Goal: Transaction & Acquisition: Purchase product/service

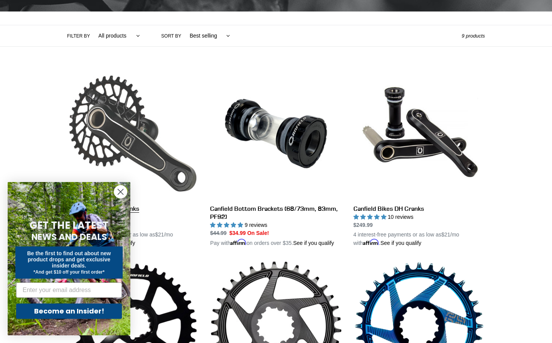
scroll to position [184, 0]
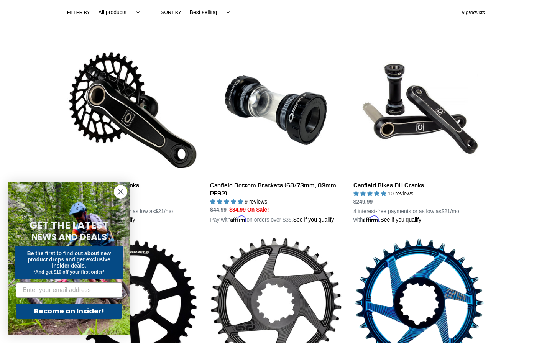
click at [120, 192] on icon "Close dialog" at bounding box center [120, 191] width 5 height 5
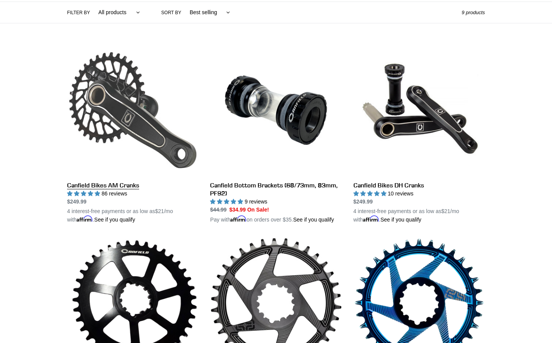
click at [153, 134] on link "Canfield Bikes AM Cranks" at bounding box center [132, 133] width 131 height 179
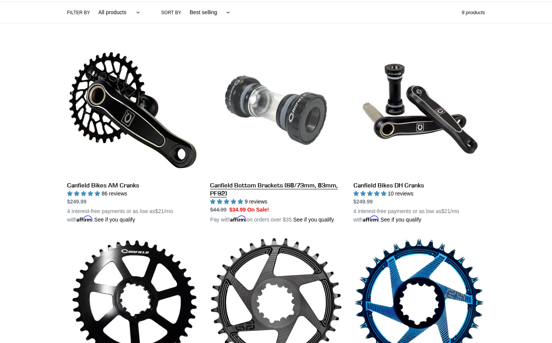
click at [264, 96] on link "Canfield Bottom Brackets (68/73mm, 83mm, PF92)" at bounding box center [275, 133] width 131 height 179
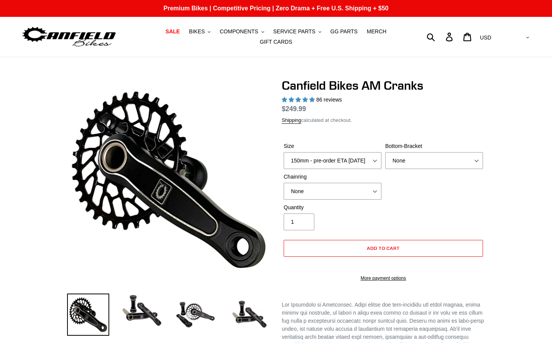
select select "highest-rating"
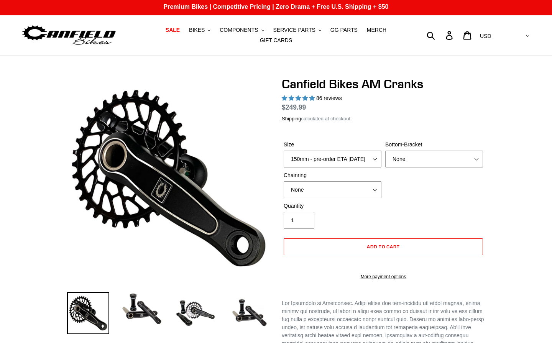
scroll to position [52, 0]
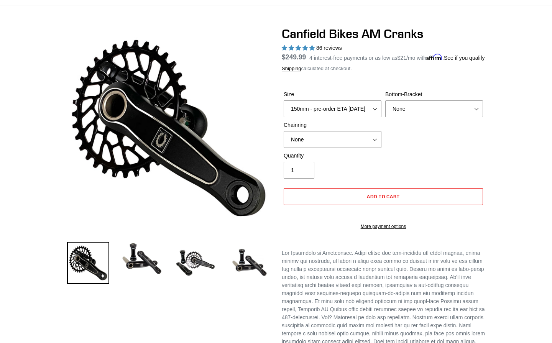
click at [365, 72] on div "Shipping calculated at checkout." at bounding box center [383, 69] width 203 height 8
select select "BSA Threaded 68/73mm"
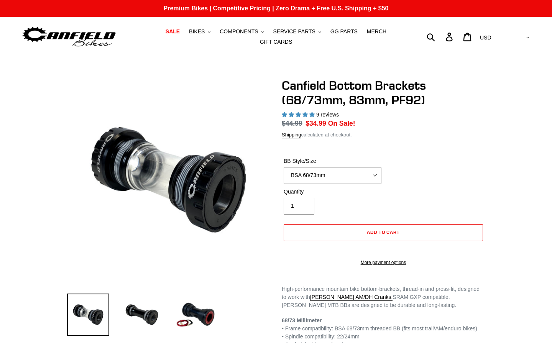
select select "highest-rating"
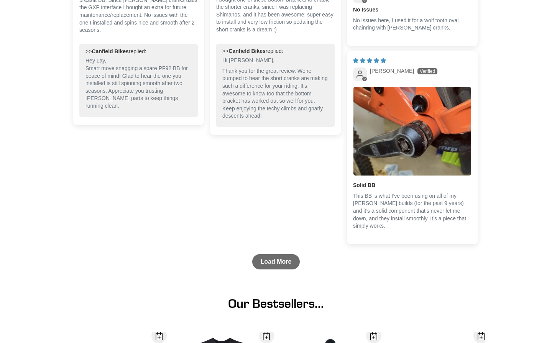
scroll to position [789, 0]
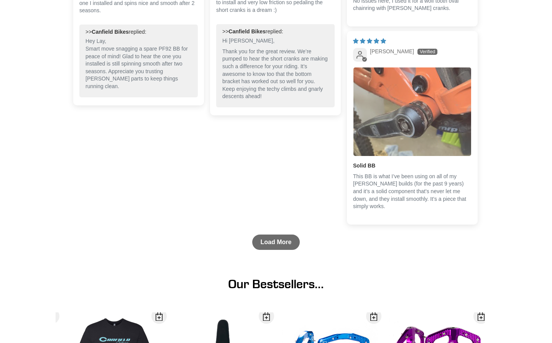
click at [391, 125] on img "Link to user picture 1" at bounding box center [412, 111] width 118 height 88
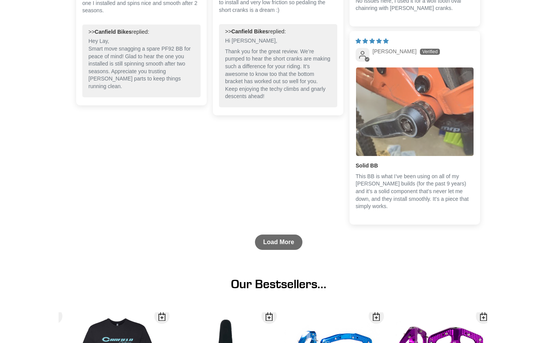
scroll to position [0, 0]
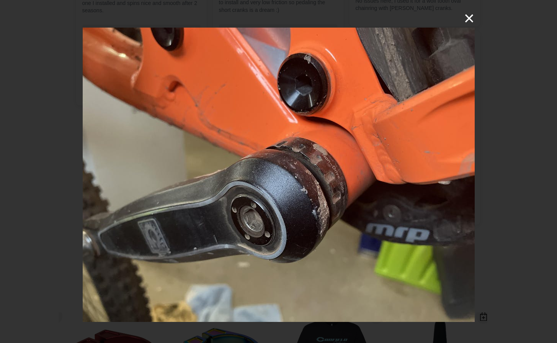
click at [469, 21] on button "×" at bounding box center [466, 18] width 18 height 18
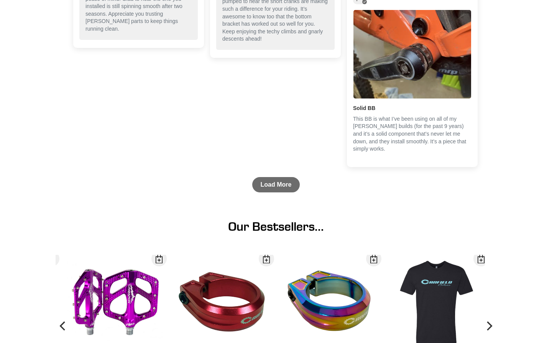
scroll to position [1125, 0]
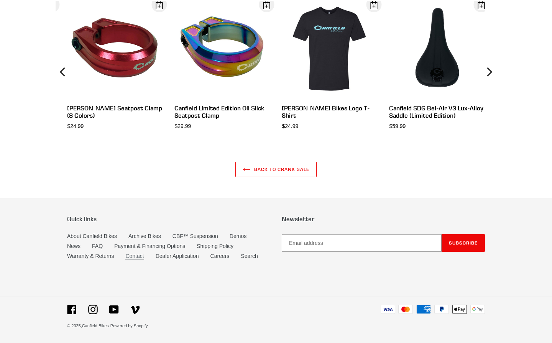
click at [135, 257] on link "Contact" at bounding box center [134, 256] width 18 height 7
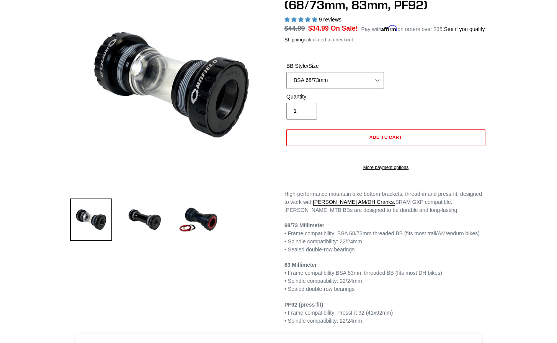
scroll to position [93, 0]
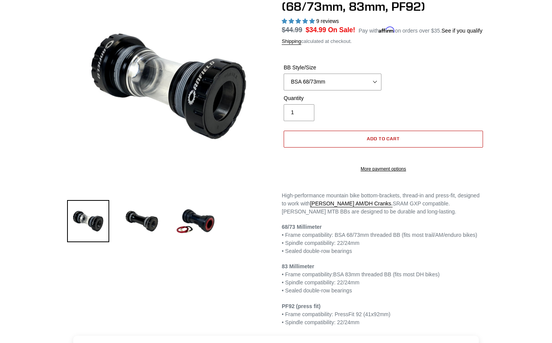
click at [360, 146] on button "Add to cart" at bounding box center [382, 139] width 199 height 17
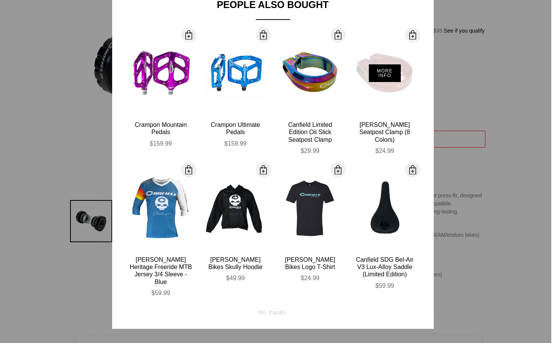
scroll to position [46, 0]
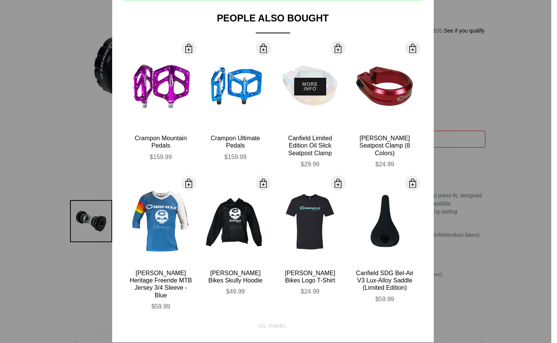
click at [301, 84] on button "More Info" at bounding box center [311, 87] width 32 height 18
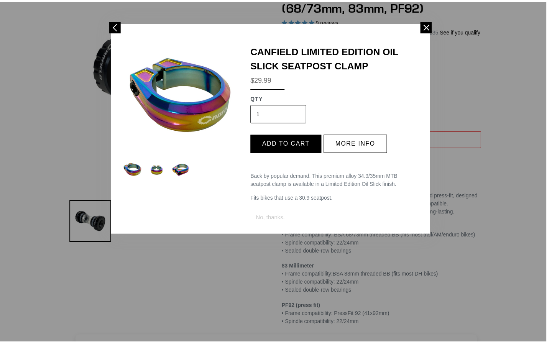
scroll to position [0, 0]
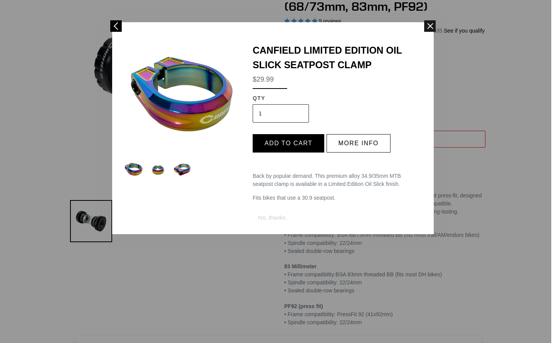
click at [429, 26] on span at bounding box center [429, 25] width 11 height 11
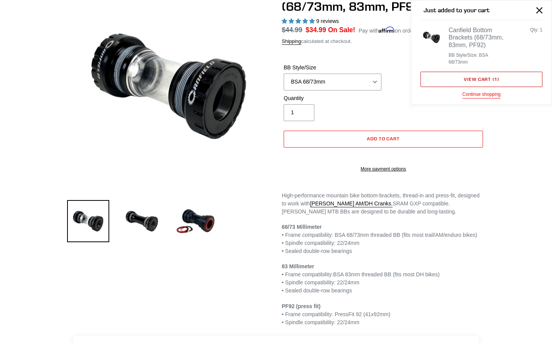
click at [445, 76] on link "View cart ( 1 )" at bounding box center [481, 79] width 122 height 15
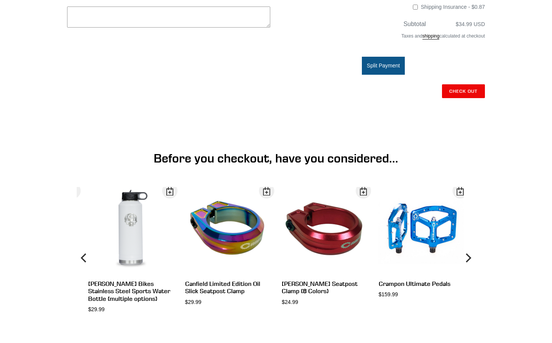
scroll to position [283, 0]
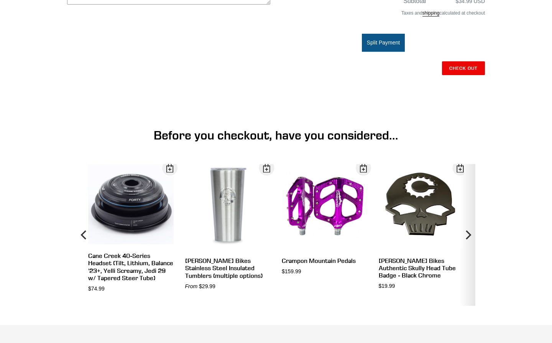
click at [467, 213] on icon "Next" at bounding box center [467, 234] width 9 height 85
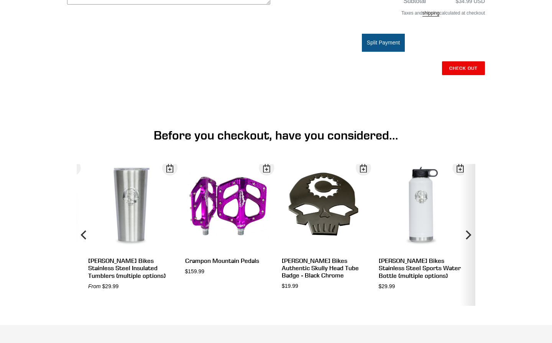
click at [467, 213] on icon "Next" at bounding box center [467, 234] width 9 height 85
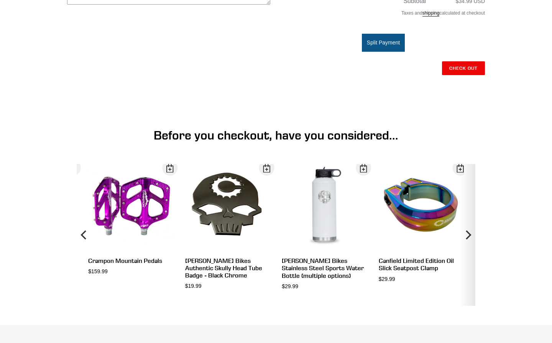
click at [467, 213] on icon "Next" at bounding box center [467, 234] width 9 height 85
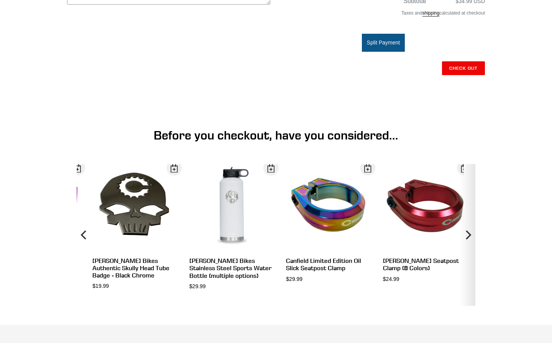
click at [467, 213] on icon "Next" at bounding box center [467, 234] width 9 height 85
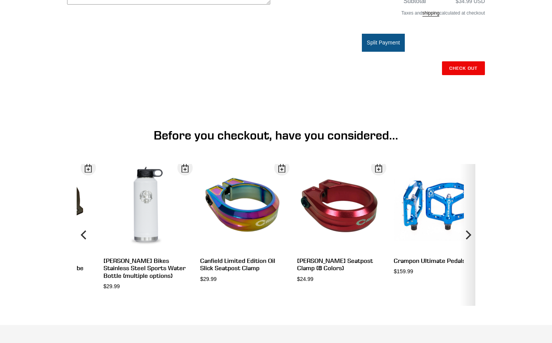
click at [467, 213] on icon "Next" at bounding box center [467, 234] width 9 height 85
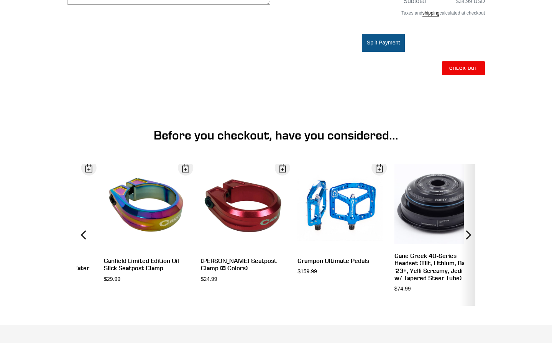
click at [467, 213] on icon "Next" at bounding box center [467, 234] width 9 height 85
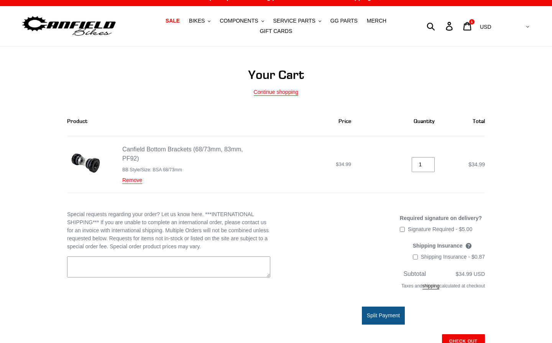
scroll to position [0, 0]
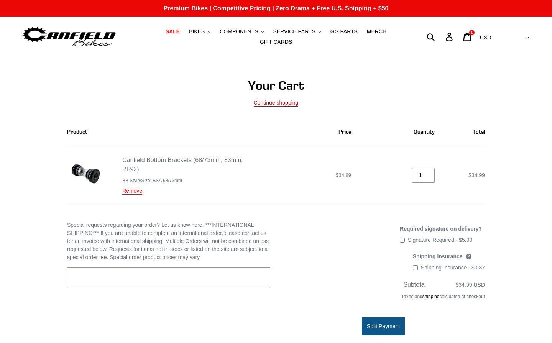
click at [284, 105] on link "Continue shopping" at bounding box center [276, 103] width 45 height 7
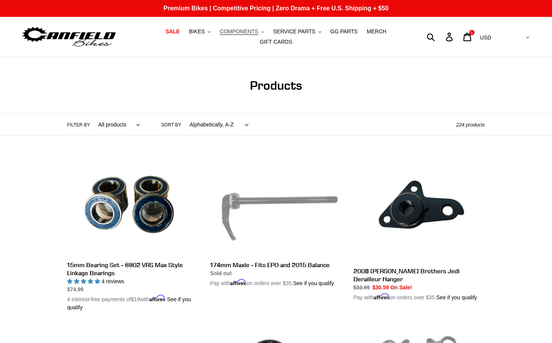
click at [242, 32] on span "COMPONENTS" at bounding box center [238, 31] width 38 height 7
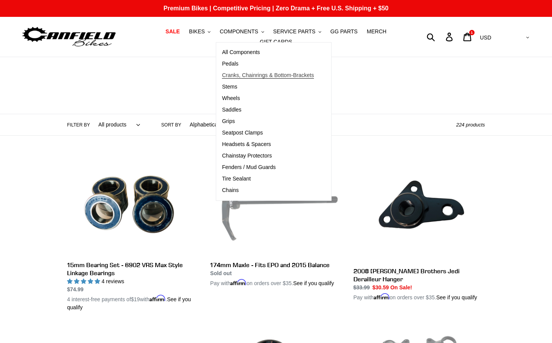
click at [240, 78] on span "Cranks, Chainrings & Bottom-Brackets" at bounding box center [268, 75] width 92 height 7
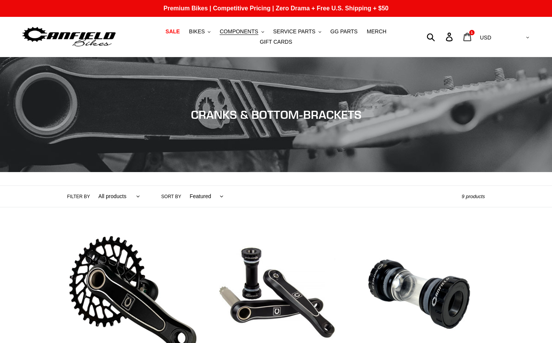
click at [477, 40] on link "Cart 1 item" at bounding box center [468, 37] width 18 height 16
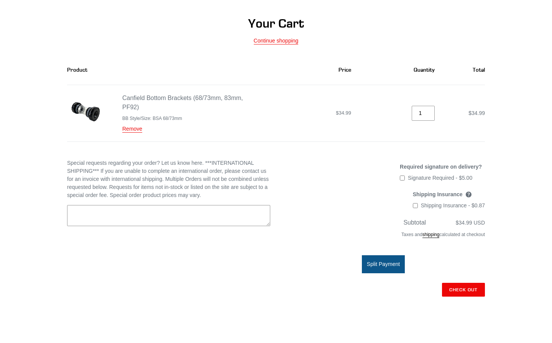
scroll to position [70, 0]
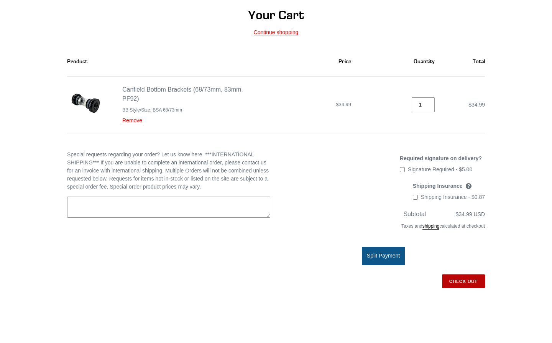
click at [460, 280] on input "Check out" at bounding box center [463, 281] width 43 height 14
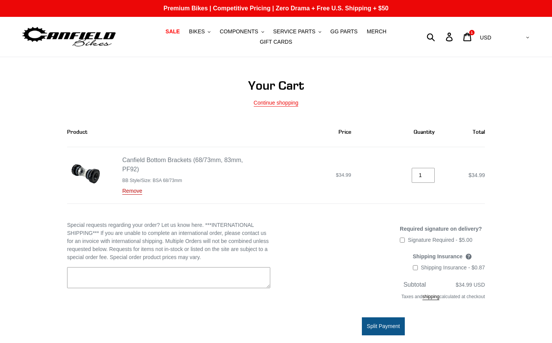
click at [141, 190] on link "Remove" at bounding box center [132, 191] width 20 height 7
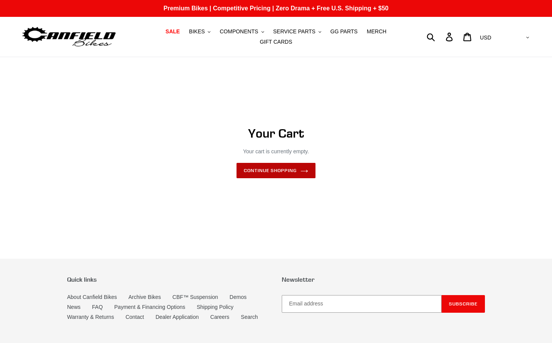
click at [262, 173] on link "Continue shopping" at bounding box center [275, 170] width 79 height 15
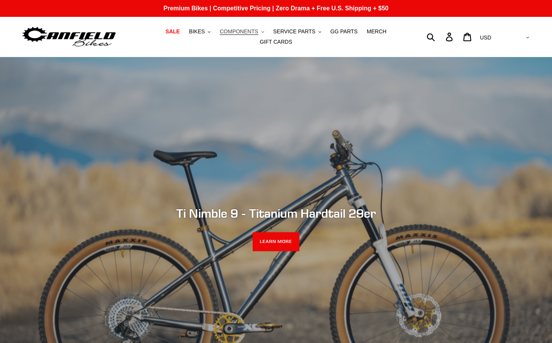
click at [232, 32] on span "COMPONENTS" at bounding box center [238, 31] width 38 height 7
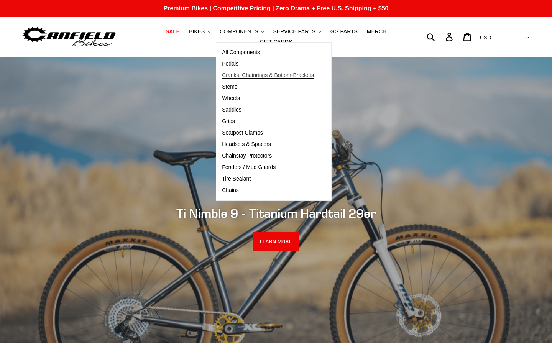
click at [243, 77] on span "Cranks, Chainrings & Bottom-Brackets" at bounding box center [268, 75] width 92 height 7
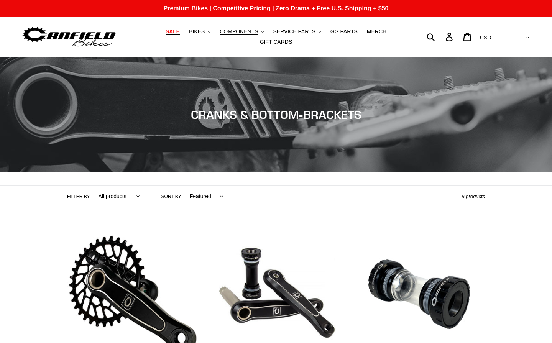
click at [175, 34] on span "SALE" at bounding box center [172, 31] width 14 height 7
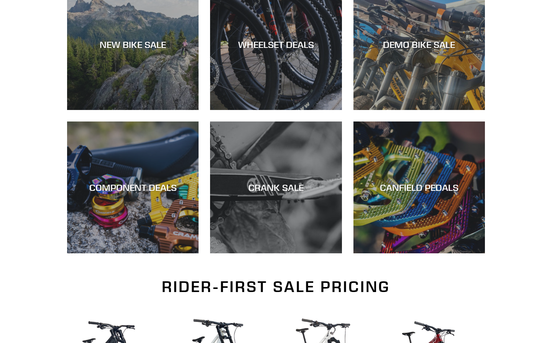
scroll to position [326, 0]
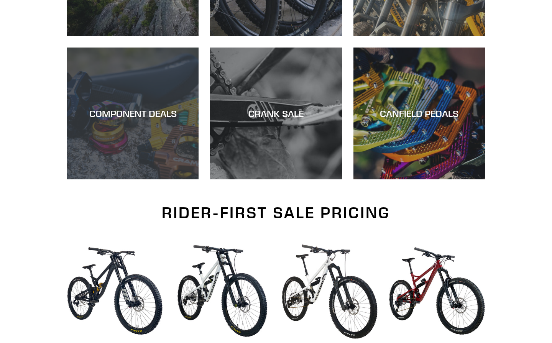
click at [169, 112] on div "COMPONENT DEALS" at bounding box center [132, 113] width 131 height 11
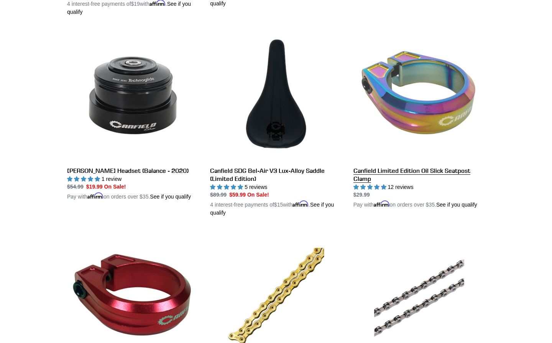
scroll to position [1045, 0]
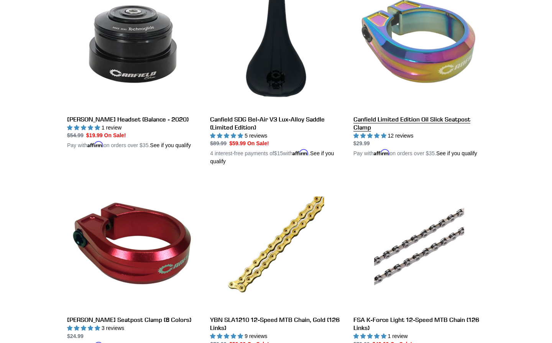
click at [400, 51] on link "Canfield Limited Edition Oil Slick Seatpost Clamp" at bounding box center [418, 67] width 131 height 179
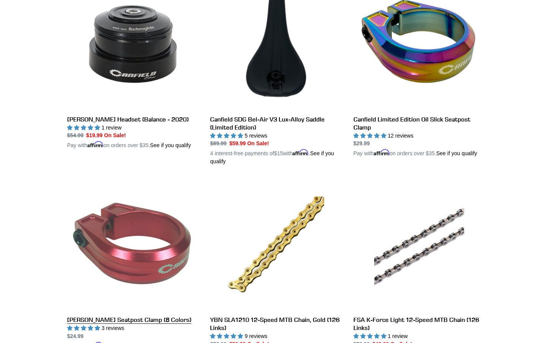
click at [128, 205] on link "[PERSON_NAME] Seatpost Clamp (8 Colors)" at bounding box center [132, 264] width 131 height 171
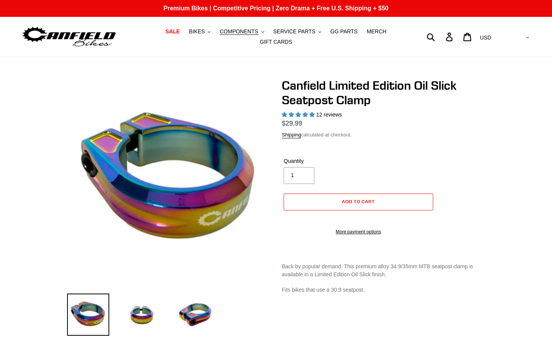
select select "highest-rating"
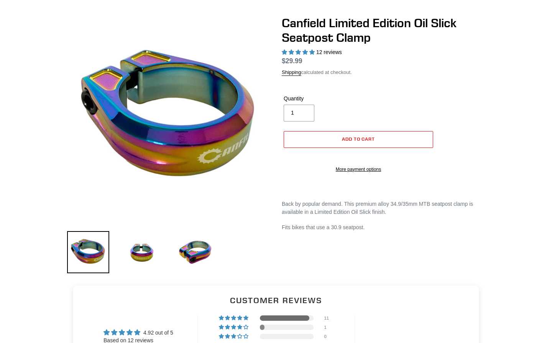
scroll to position [91, 0]
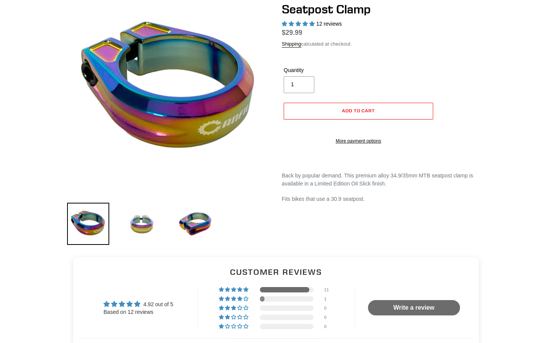
click at [154, 209] on img at bounding box center [142, 224] width 42 height 42
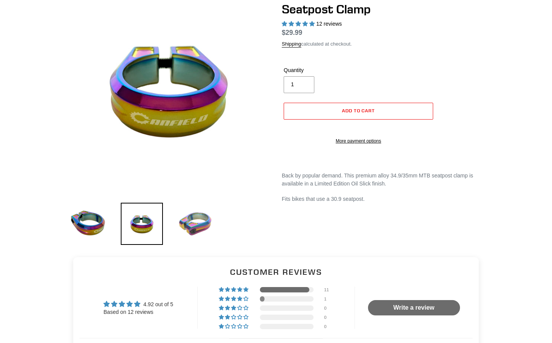
click at [197, 215] on img at bounding box center [195, 224] width 42 height 42
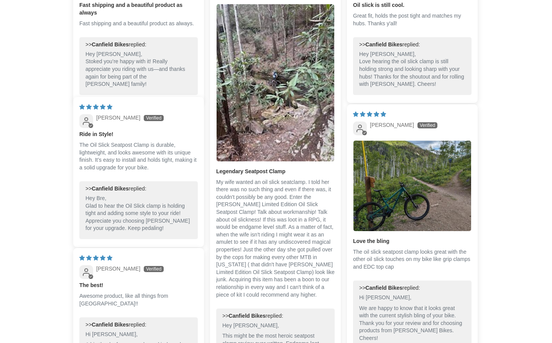
scroll to position [627, 0]
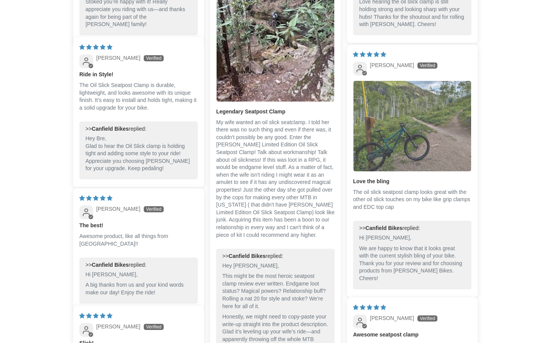
click at [395, 126] on img "Link to user picture 1" at bounding box center [412, 126] width 118 height 90
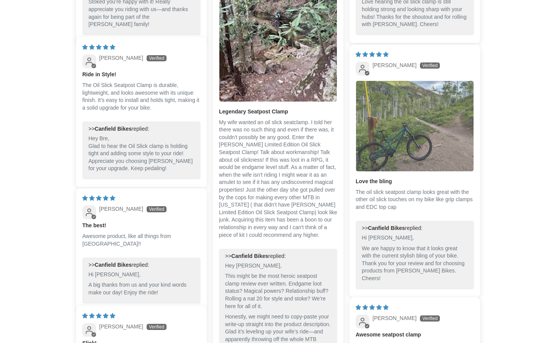
scroll to position [0, 0]
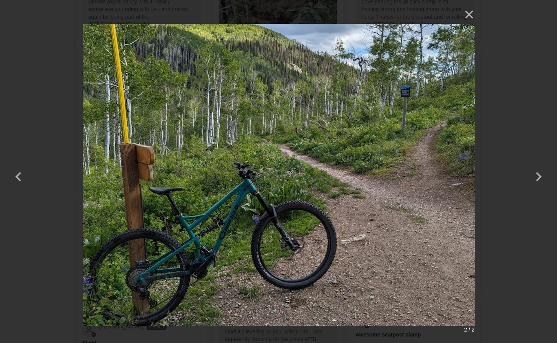
click at [189, 223] on img at bounding box center [279, 171] width 392 height 332
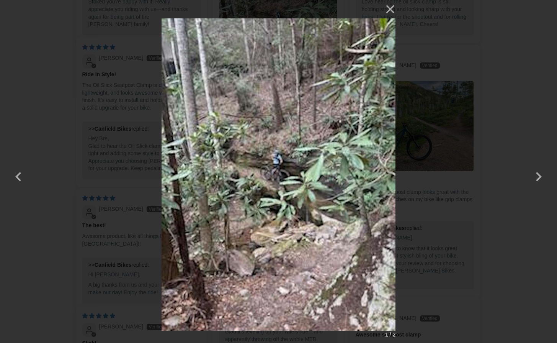
click at [189, 223] on img at bounding box center [279, 171] width 234 height 343
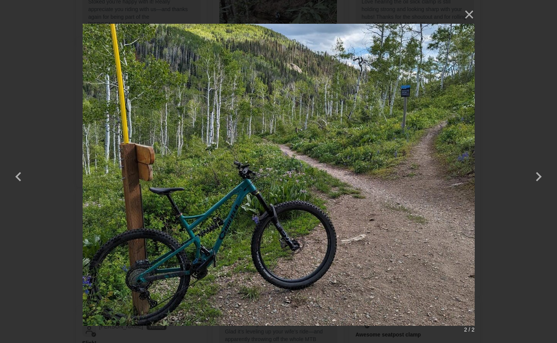
click at [189, 223] on img at bounding box center [279, 171] width 392 height 332
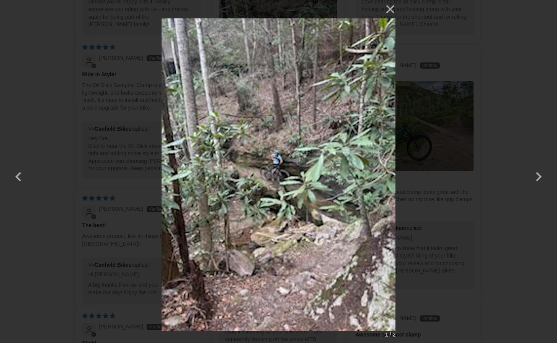
click at [189, 223] on img at bounding box center [279, 171] width 234 height 343
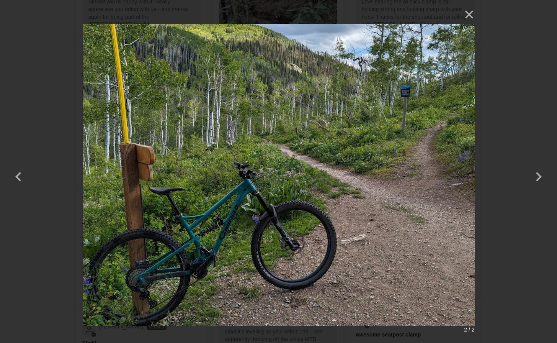
click at [185, 214] on img at bounding box center [279, 171] width 392 height 332
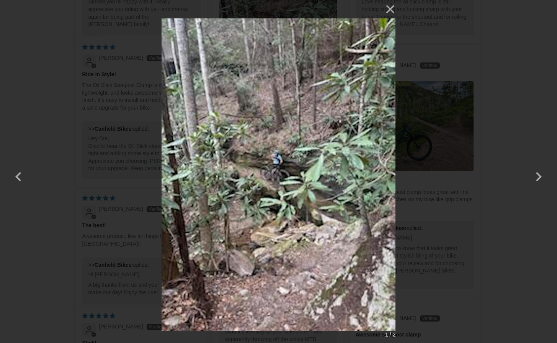
click at [269, 203] on img at bounding box center [279, 171] width 234 height 343
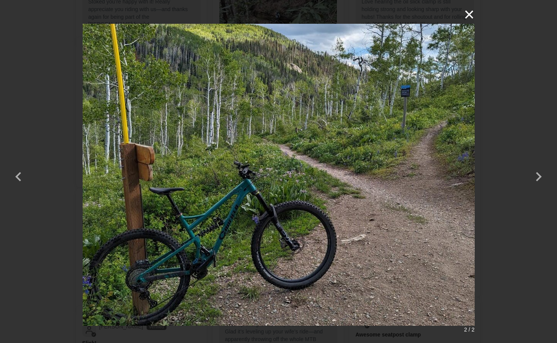
click at [472, 14] on button "×" at bounding box center [466, 14] width 18 height 18
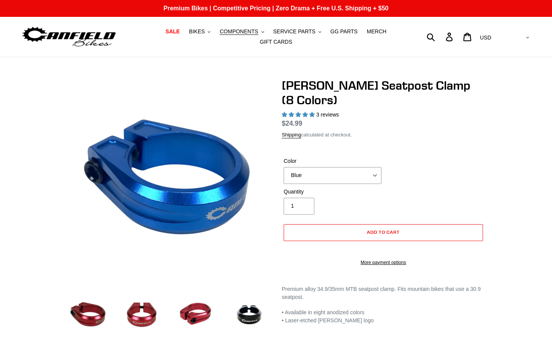
select select "highest-rating"
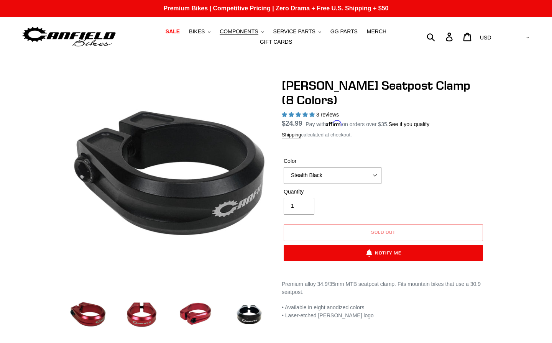
select select "Red"
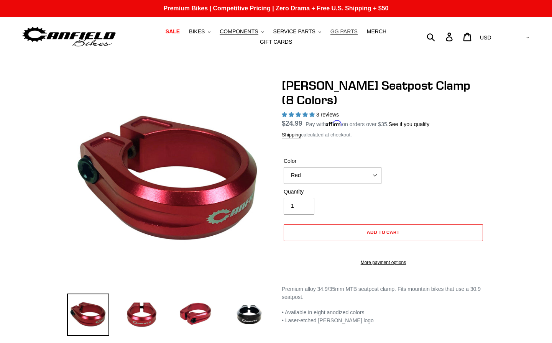
click at [346, 31] on span "GG PARTS" at bounding box center [343, 31] width 27 height 7
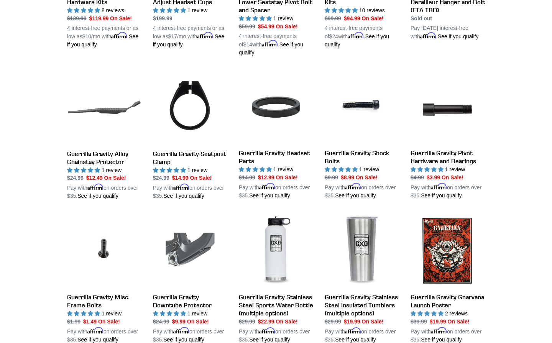
scroll to position [561, 0]
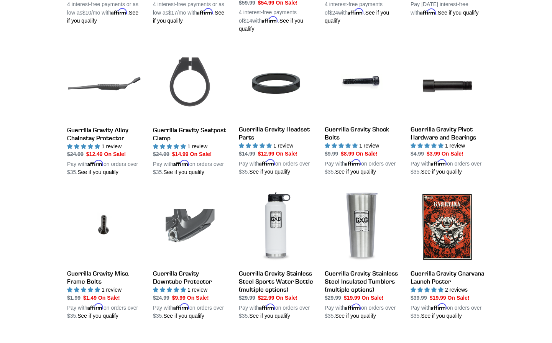
click at [188, 88] on link "Guerrilla Gravity Seatpost Clamp" at bounding box center [190, 111] width 74 height 130
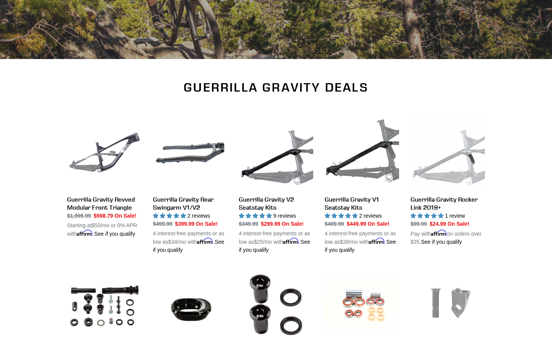
scroll to position [0, 0]
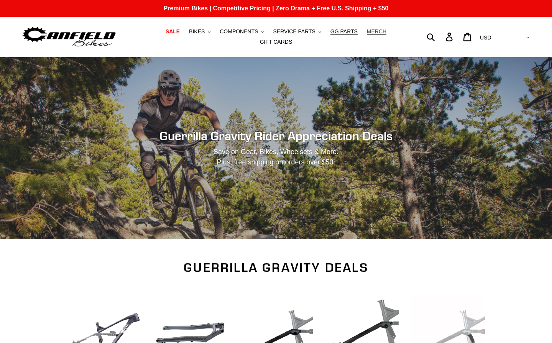
click at [378, 33] on span "MERCH" at bounding box center [377, 31] width 20 height 7
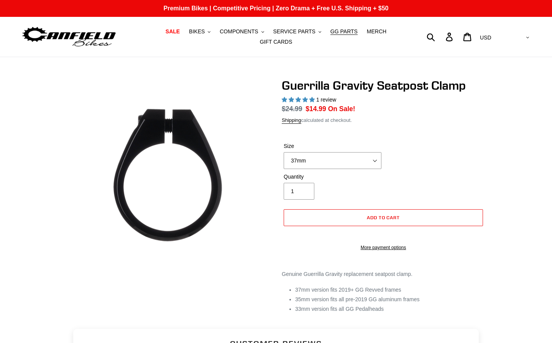
select select "highest-rating"
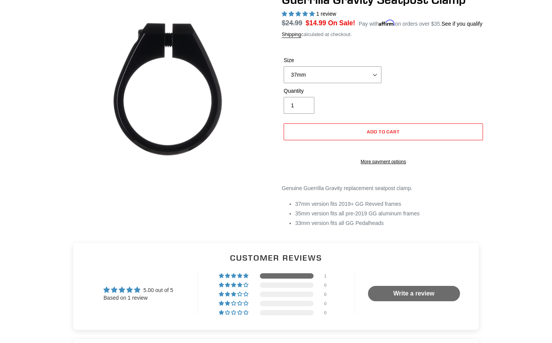
scroll to position [127, 0]
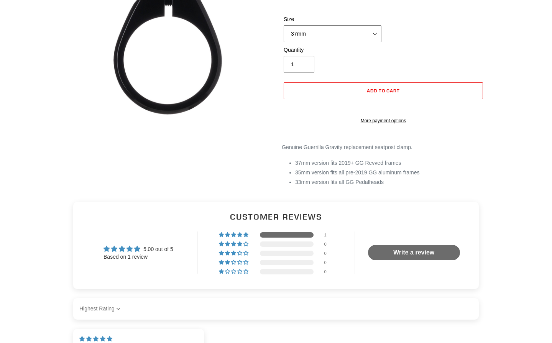
select select "35mm"
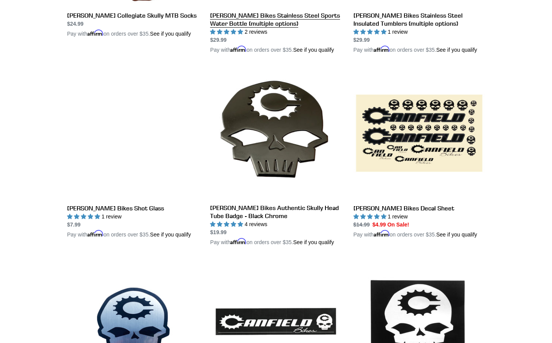
scroll to position [652, 0]
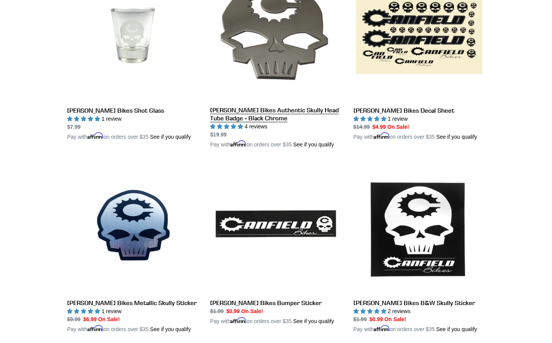
click at [292, 85] on link "[PERSON_NAME] Bikes Authentic Skully Head Tube Badge - Black Chrome" at bounding box center [275, 59] width 131 height 179
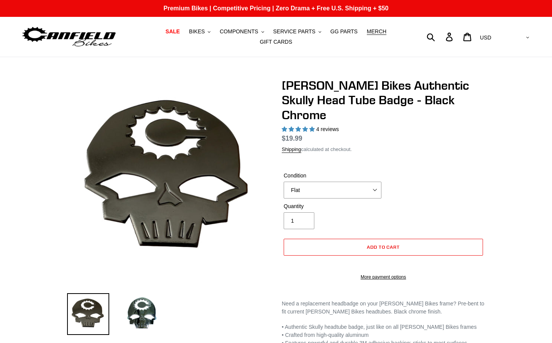
select select "highest-rating"
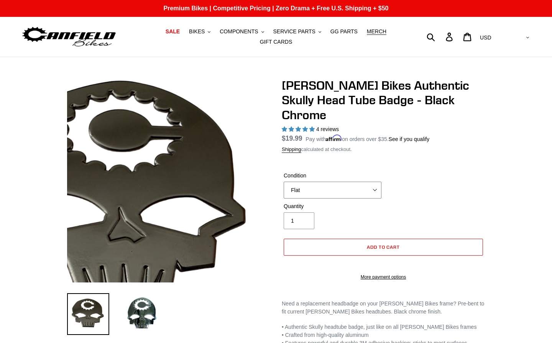
scroll to position [2, 0]
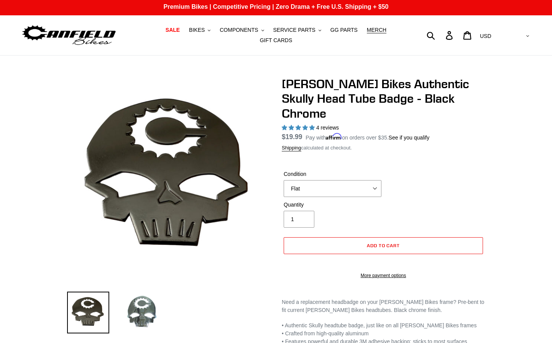
click at [139, 308] on img at bounding box center [142, 313] width 42 height 42
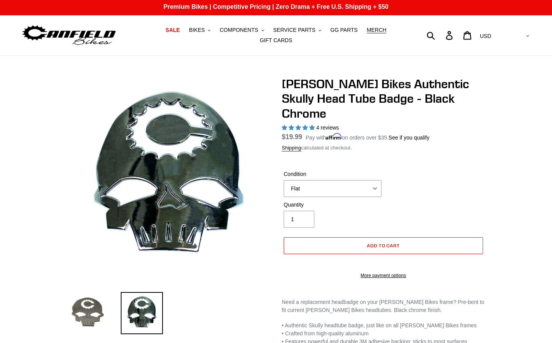
click at [85, 311] on img at bounding box center [88, 313] width 42 height 42
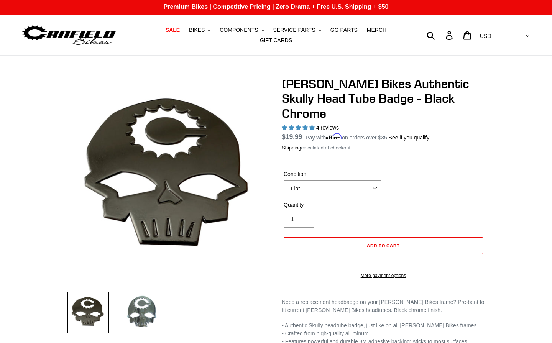
click at [139, 315] on img at bounding box center [142, 313] width 42 height 42
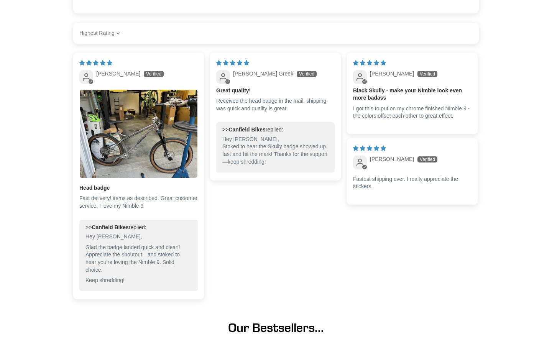
scroll to position [647, 0]
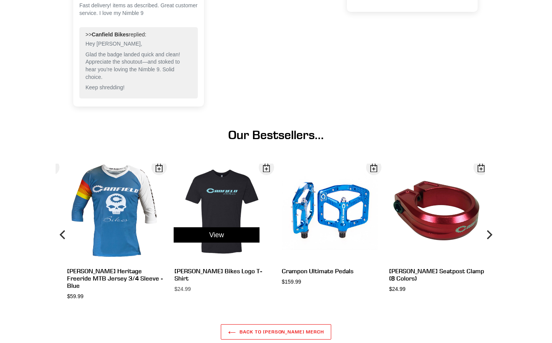
click at [225, 187] on div "View" at bounding box center [216, 235] width 107 height 143
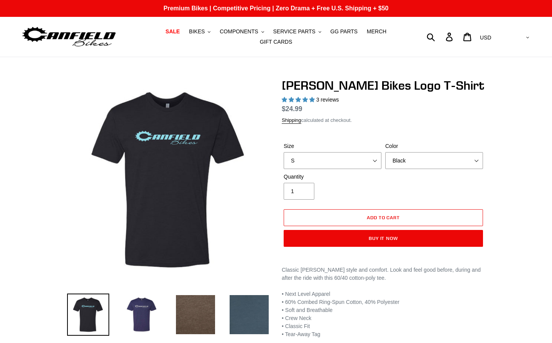
select select "highest-rating"
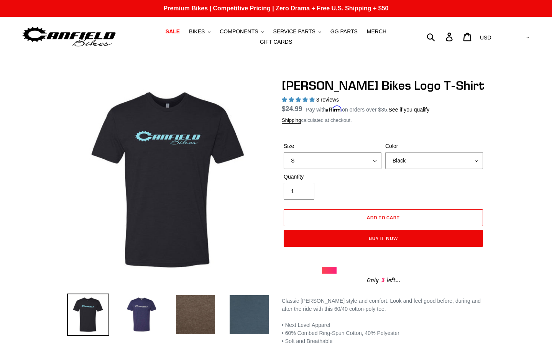
select select "2XL"
click at [246, 314] on img at bounding box center [249, 314] width 42 height 42
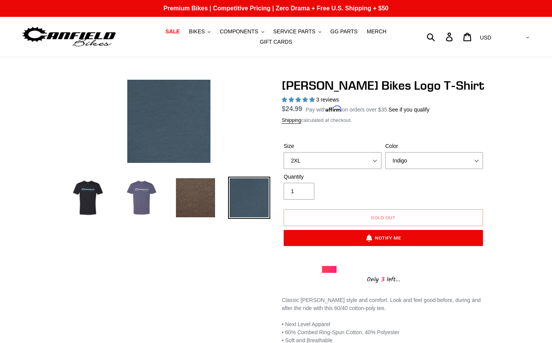
click at [147, 195] on img at bounding box center [142, 198] width 42 height 42
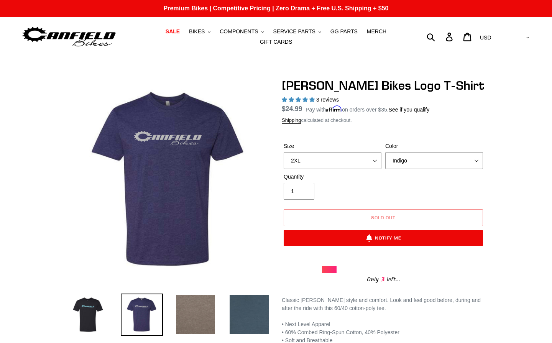
click at [186, 311] on img at bounding box center [195, 314] width 42 height 42
select select "Black"
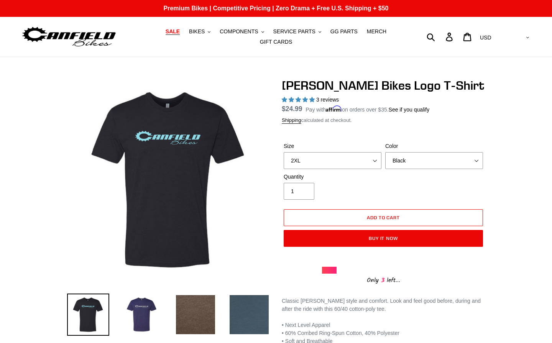
click at [171, 30] on span "SALE" at bounding box center [172, 31] width 14 height 7
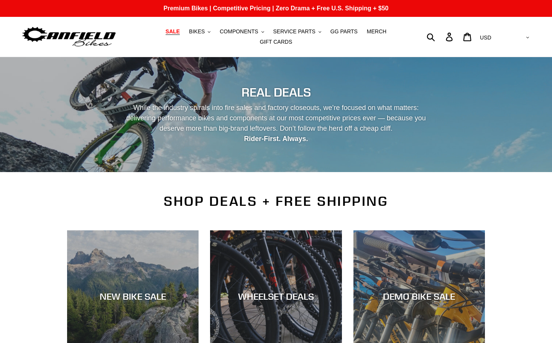
click at [91, 40] on img at bounding box center [69, 37] width 96 height 24
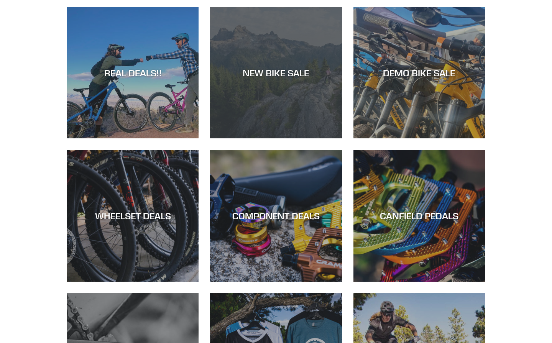
scroll to position [471, 0]
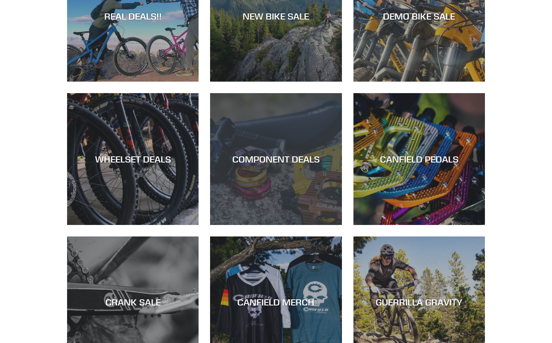
click at [278, 225] on div "COMPONENT DEALS" at bounding box center [275, 225] width 131 height 0
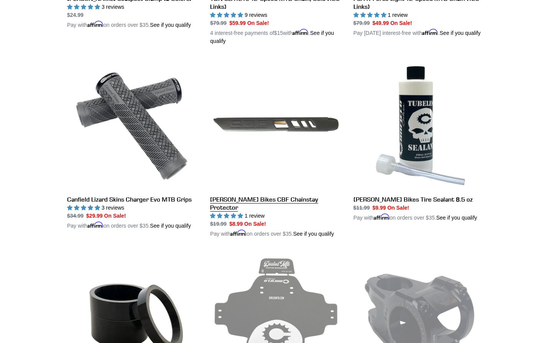
scroll to position [1369, 0]
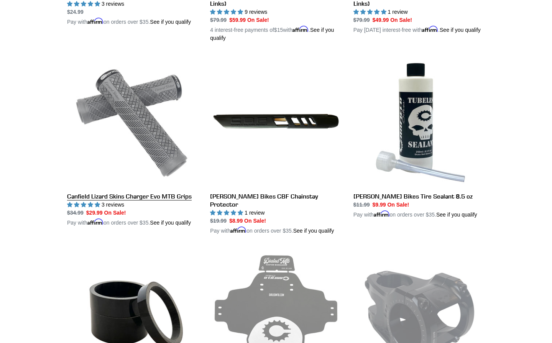
click at [136, 96] on link "Canfield Lizard Skins Charger Evo MTB Grips" at bounding box center [132, 141] width 131 height 171
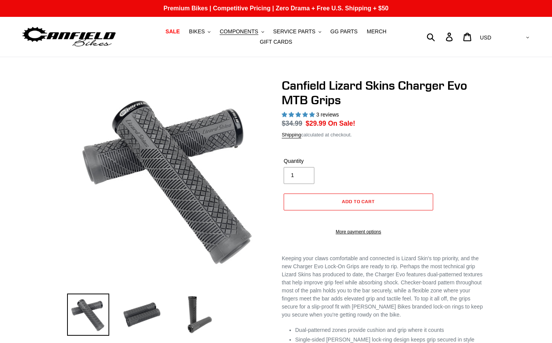
select select "highest-rating"
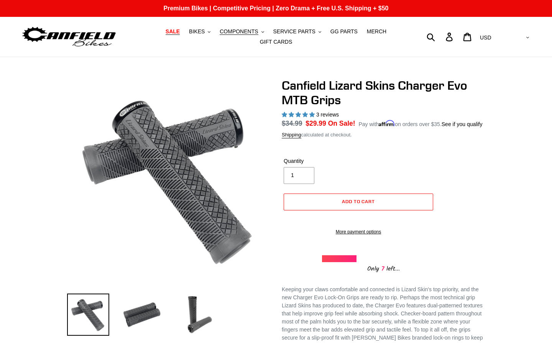
click at [177, 34] on span "SALE" at bounding box center [172, 31] width 14 height 7
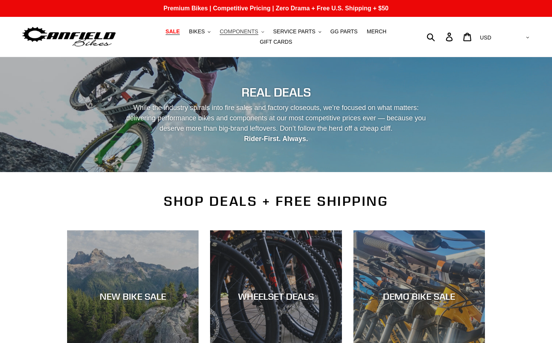
click at [228, 35] on span "COMPONENTS" at bounding box center [238, 31] width 38 height 7
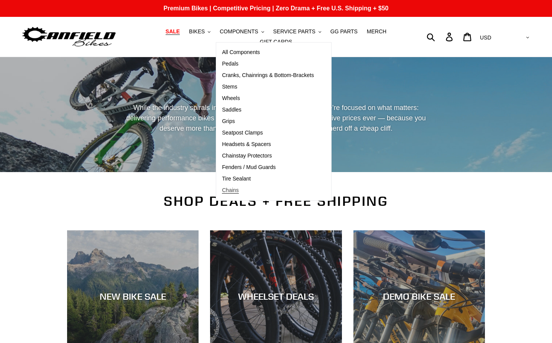
click at [238, 191] on span "Chains" at bounding box center [230, 190] width 17 height 7
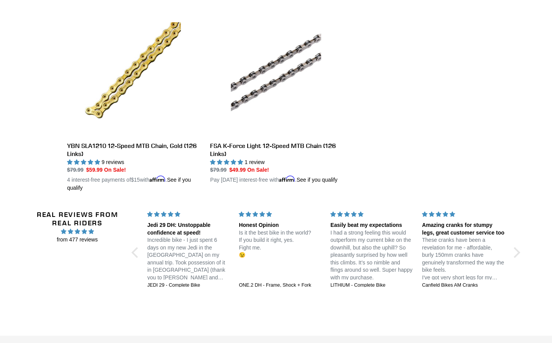
scroll to position [136, 0]
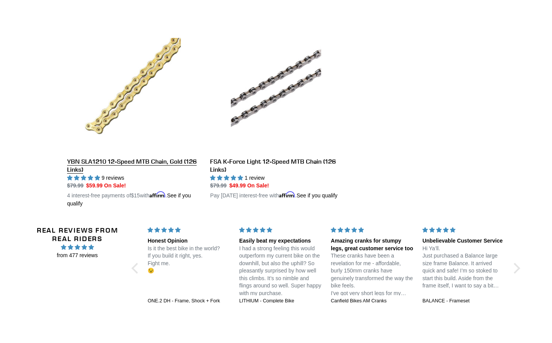
click at [162, 86] on link "YBN SLA1210 12-Speed MTB Chain, Gold (126 Links)" at bounding box center [132, 113] width 131 height 187
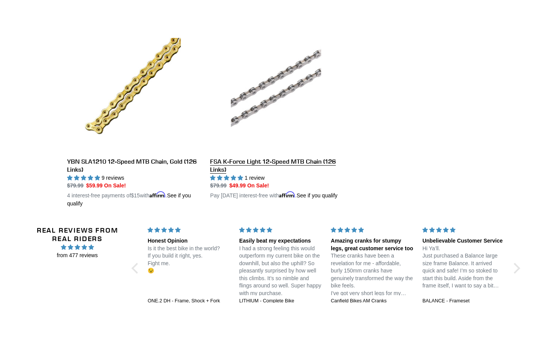
click at [292, 69] on link "FSA K-Force Light 12-Speed MTB Chain (126 Links)" at bounding box center [275, 109] width 131 height 179
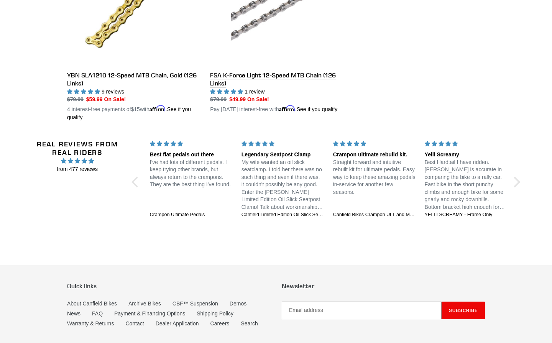
scroll to position [0, 0]
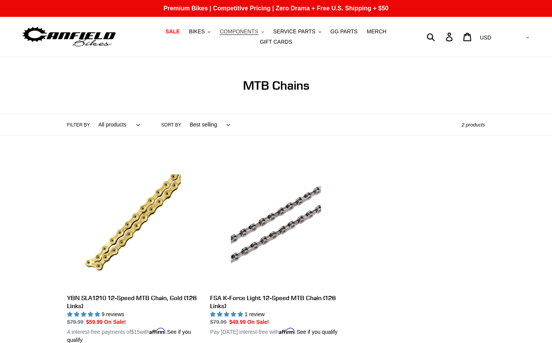
click at [251, 30] on span "COMPONENTS" at bounding box center [238, 31] width 38 height 7
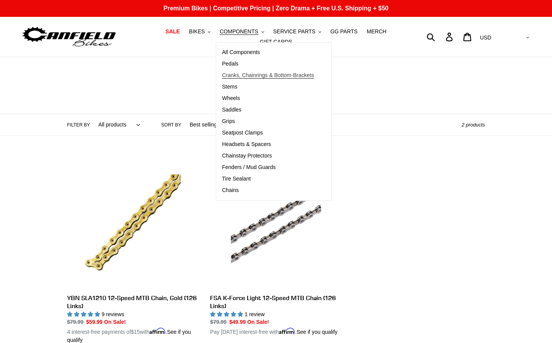
click at [249, 71] on link "Cranks, Chainrings & Bottom-Brackets" at bounding box center [267, 75] width 103 height 11
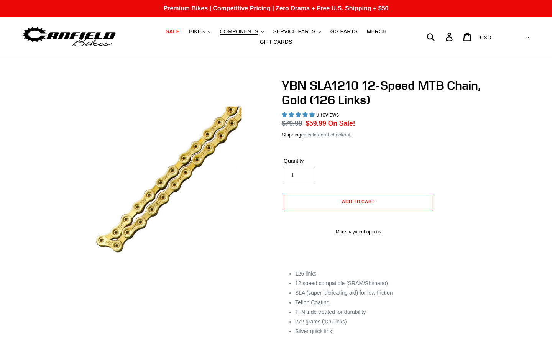
select select "highest-rating"
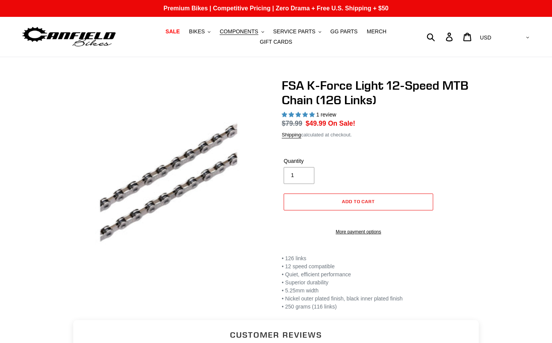
select select "highest-rating"
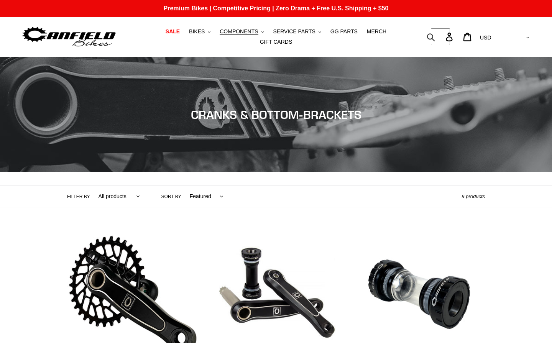
click at [441, 36] on form "Submit" at bounding box center [436, 36] width 10 height 17
click at [419, 35] on input "Search" at bounding box center [422, 36] width 38 height 17
type input "oval chainring"
click at [441, 37] on button "Submit" at bounding box center [431, 36] width 19 height 17
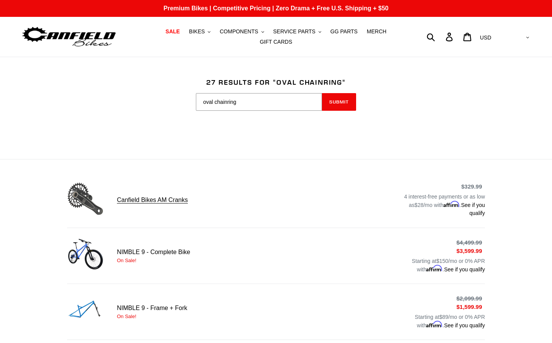
click at [171, 200] on link "Canfield Bikes AM Cranks" at bounding box center [276, 199] width 418 height 39
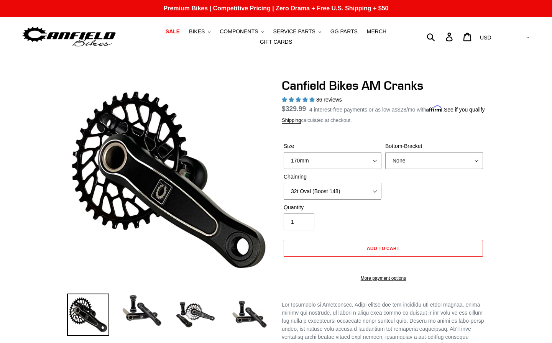
select select "150mm - pre-order ETA [DATE]"
select select "32t Oval (Boost 148)"
select select "highest-rating"
